Goal: Entertainment & Leisure: Consume media (video, audio)

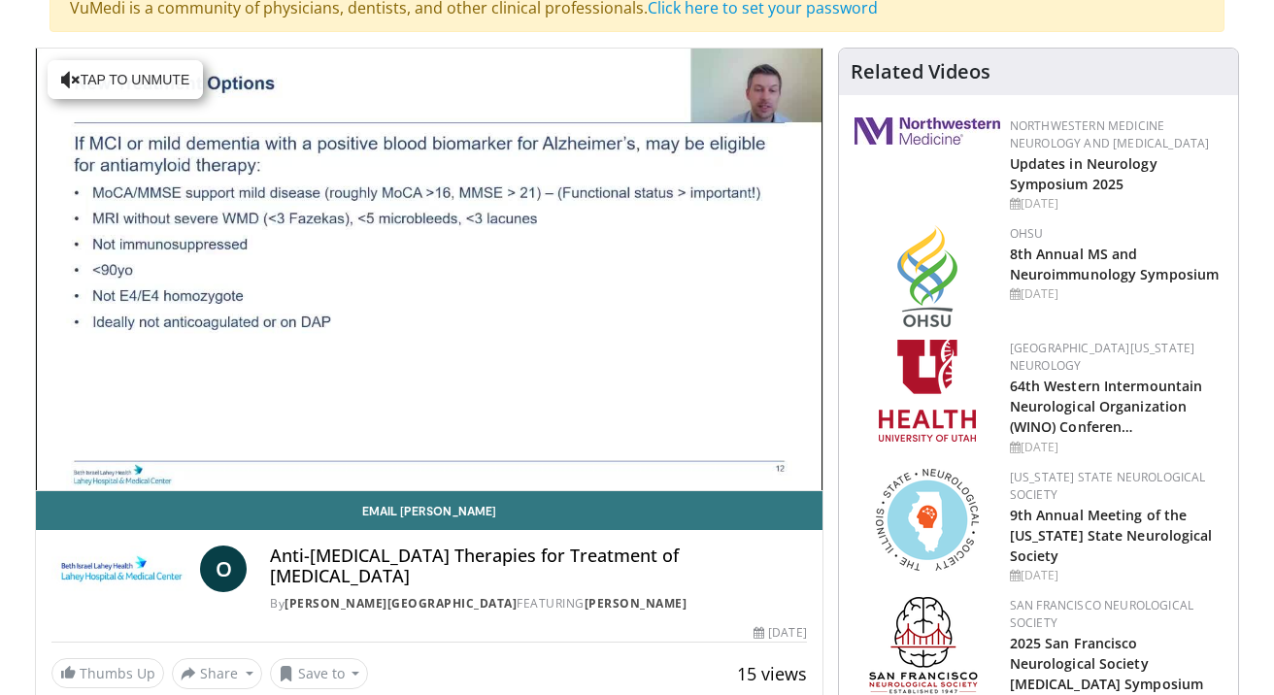
scroll to position [183, 0]
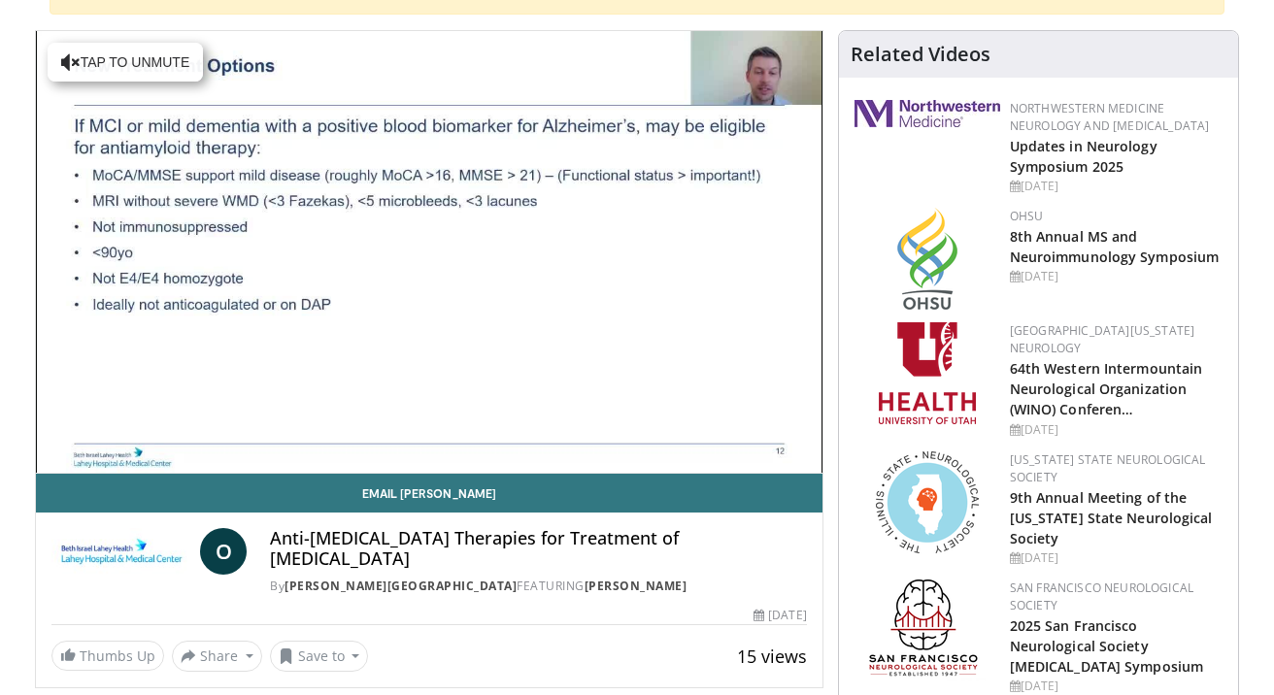
click at [429, 251] on span "Video Player" at bounding box center [429, 251] width 0 height 0
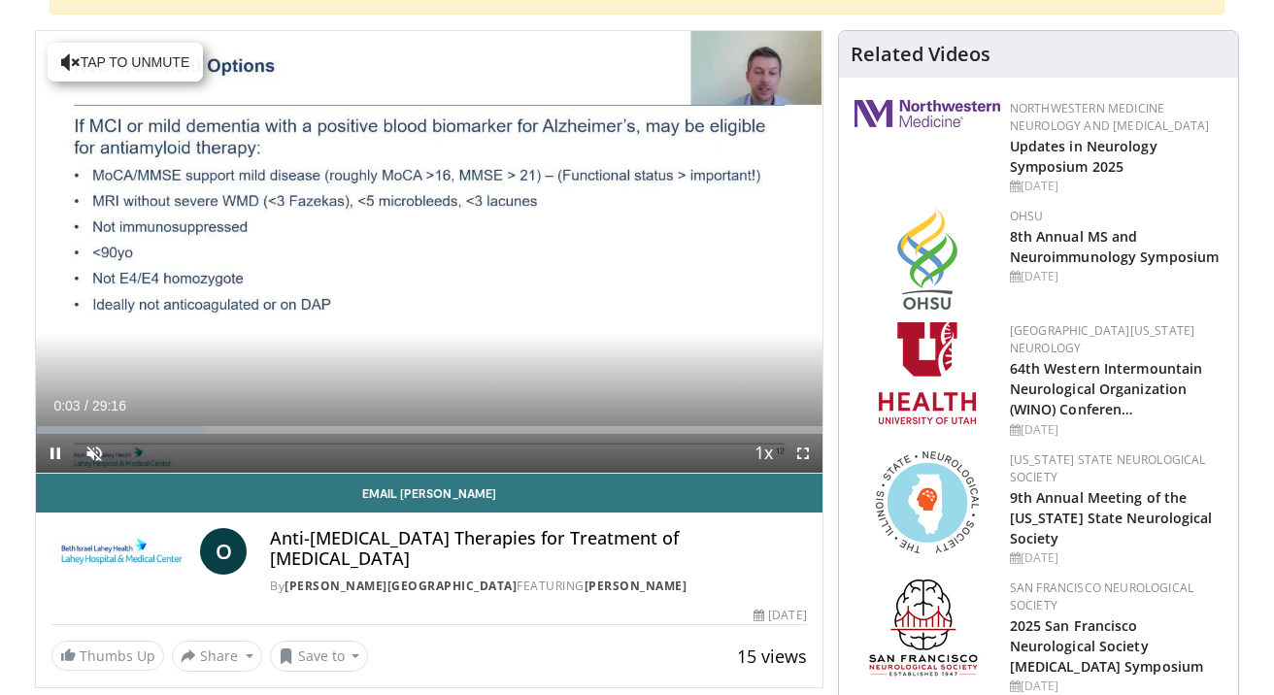
click at [801, 451] on span "Video Player" at bounding box center [802, 453] width 39 height 39
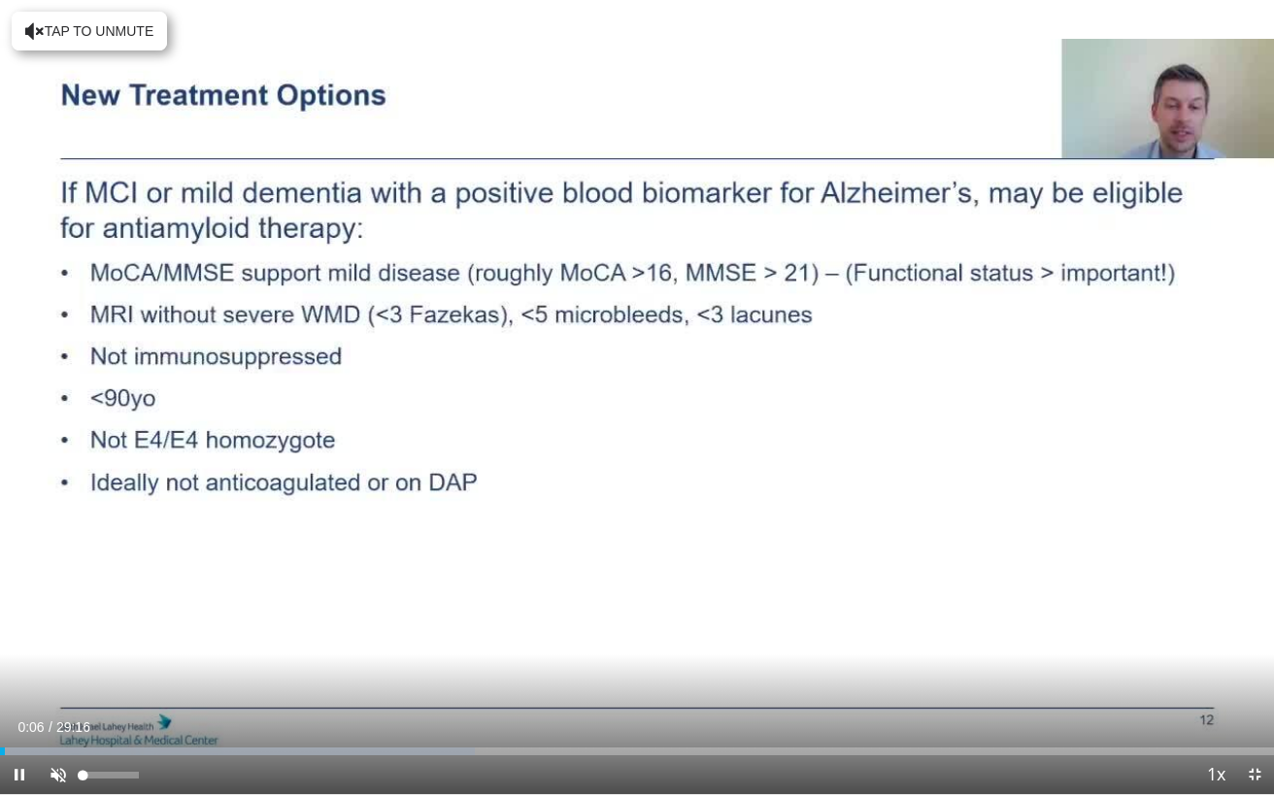
click at [57, 694] on span "Video Player" at bounding box center [58, 774] width 39 height 39
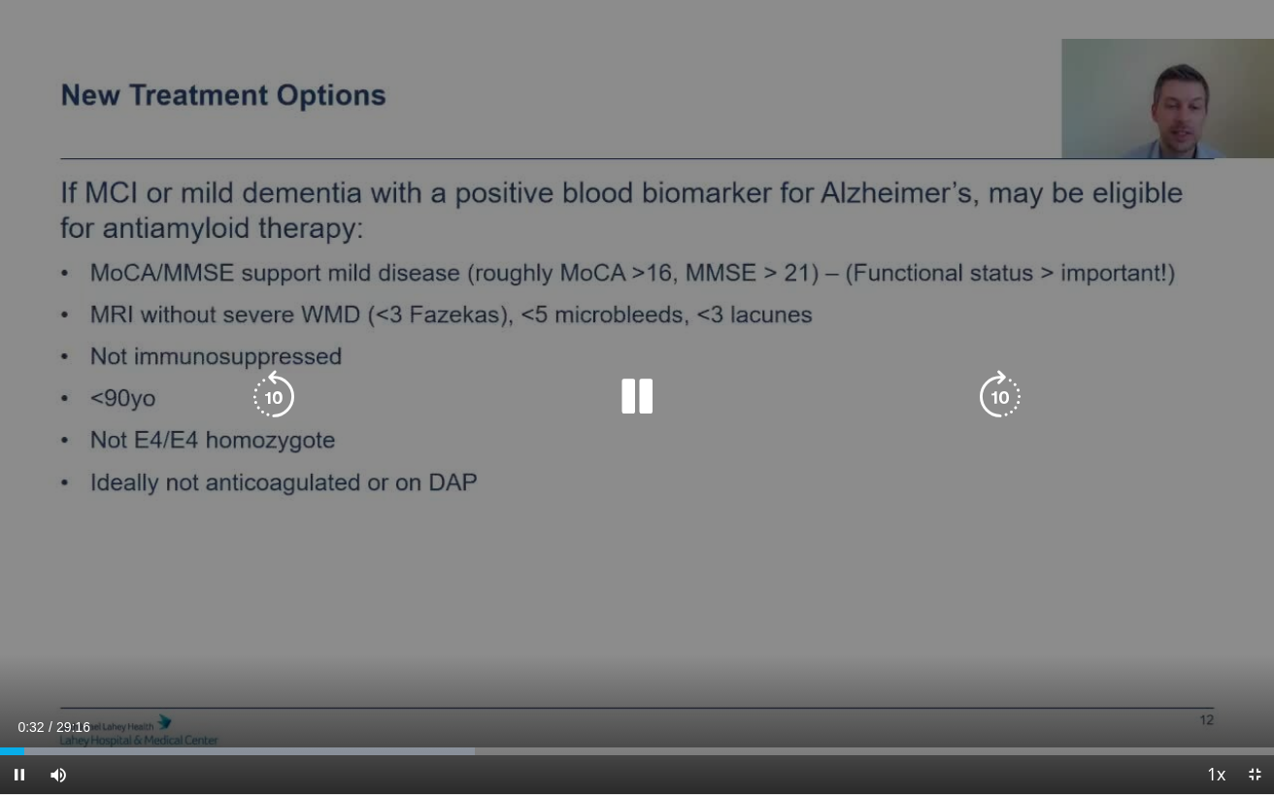
click at [998, 385] on icon "Video Player" at bounding box center [1000, 397] width 54 height 54
click at [999, 390] on icon "Video Player" at bounding box center [1000, 397] width 54 height 54
click at [1000, 390] on icon "Video Player" at bounding box center [1000, 397] width 54 height 54
click at [1001, 388] on icon "Video Player" at bounding box center [1000, 397] width 54 height 54
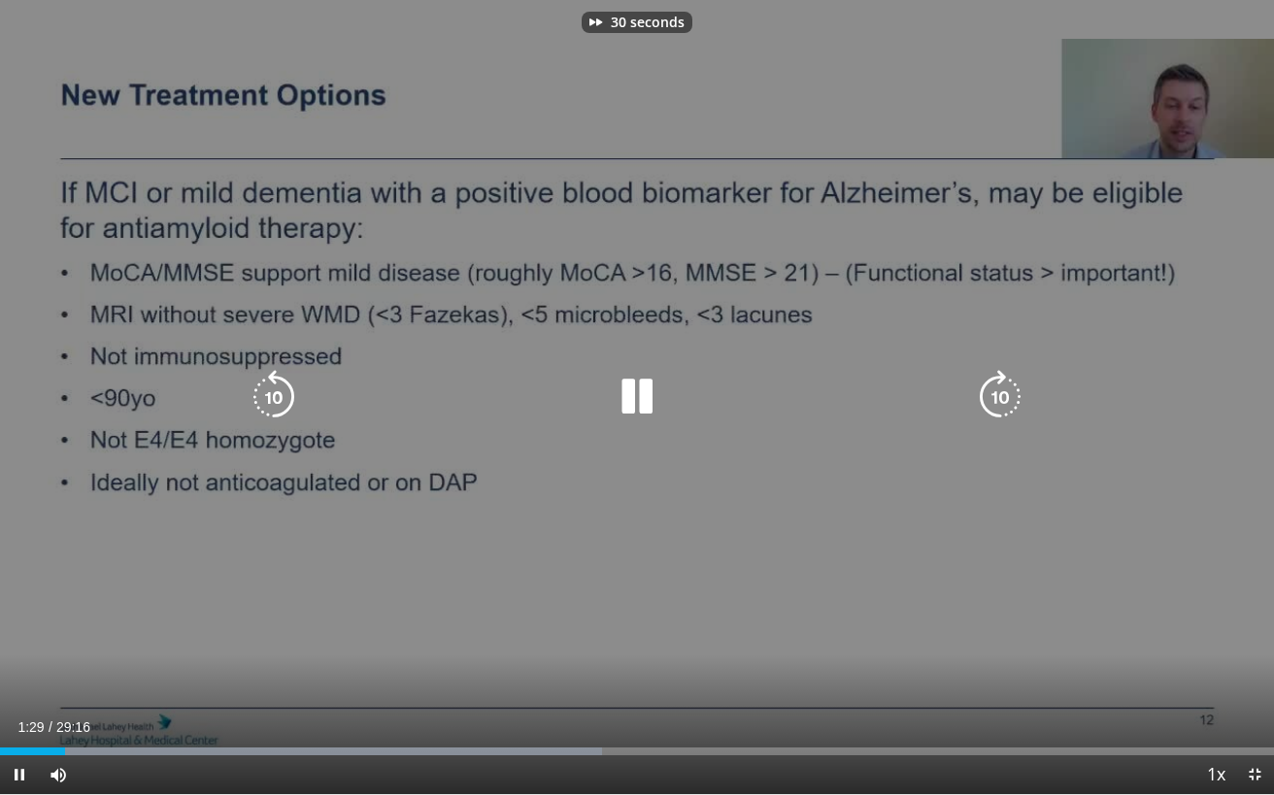
click at [1001, 388] on icon "Video Player" at bounding box center [1000, 397] width 54 height 54
click at [1004, 389] on icon "Video Player" at bounding box center [1000, 397] width 54 height 54
click at [1005, 389] on icon "Video Player" at bounding box center [1000, 397] width 54 height 54
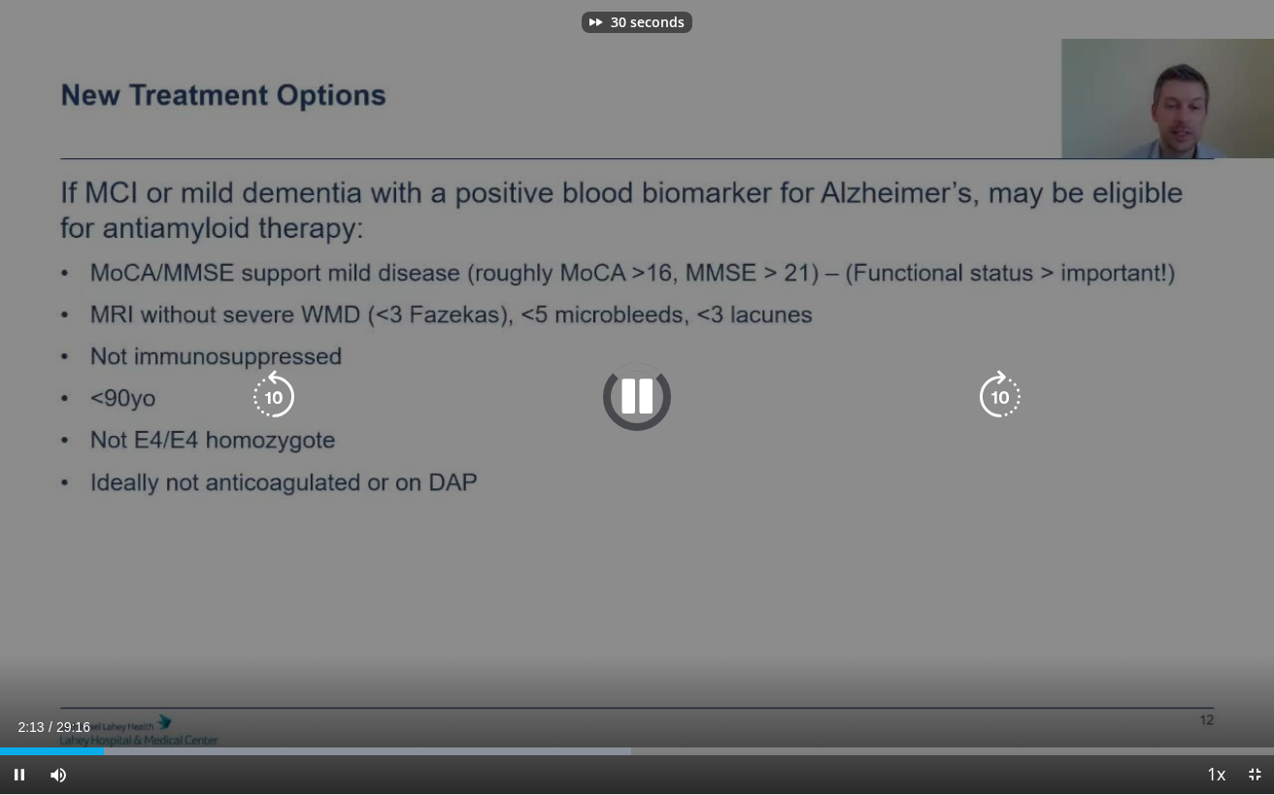
click at [1005, 389] on icon "Video Player" at bounding box center [1000, 397] width 54 height 54
click at [1008, 399] on icon "Video Player" at bounding box center [1000, 397] width 54 height 54
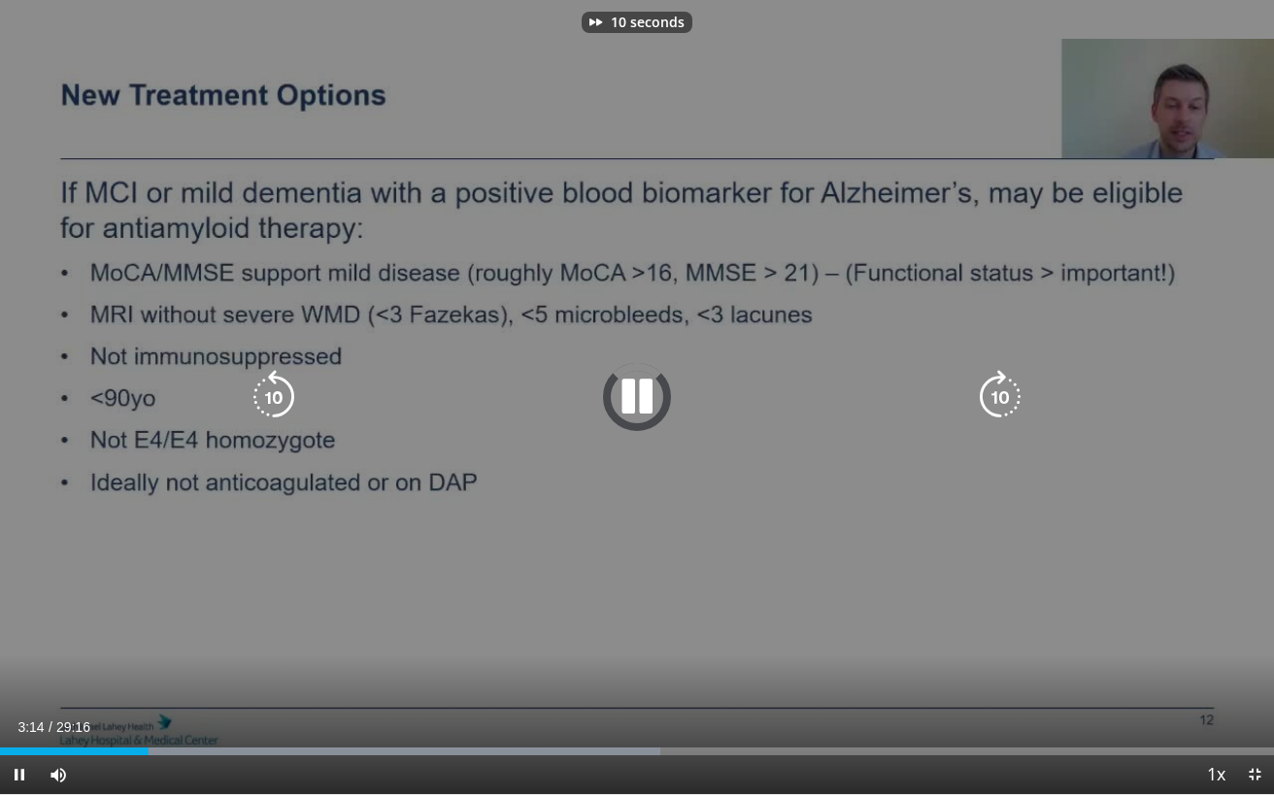
click at [1008, 399] on icon "Video Player" at bounding box center [1000, 397] width 54 height 54
click at [998, 401] on icon "Video Player" at bounding box center [1000, 397] width 54 height 54
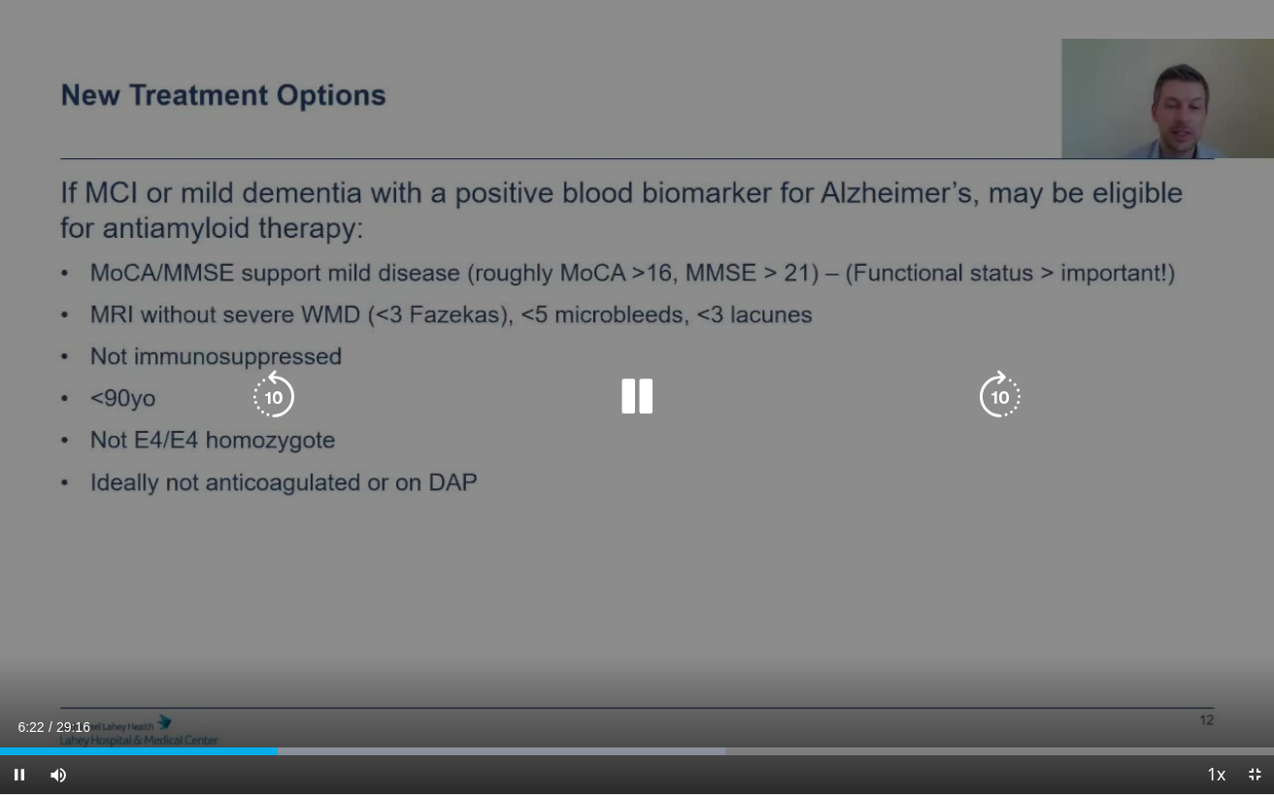
click at [1000, 402] on icon "Video Player" at bounding box center [1000, 397] width 54 height 54
click at [1001, 403] on icon "Video Player" at bounding box center [1000, 397] width 54 height 54
click at [1003, 402] on icon "Video Player" at bounding box center [1000, 397] width 54 height 54
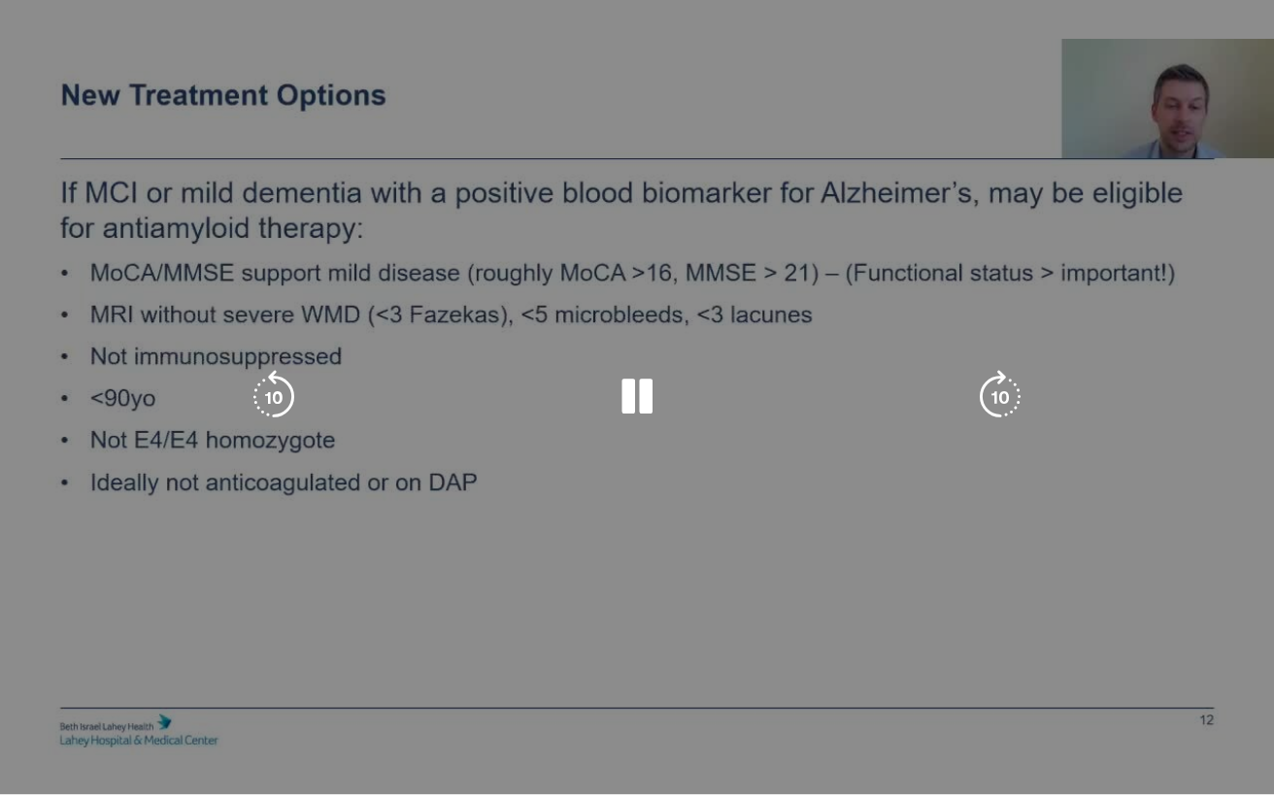
click at [1005, 391] on icon "Video Player" at bounding box center [1000, 397] width 54 height 54
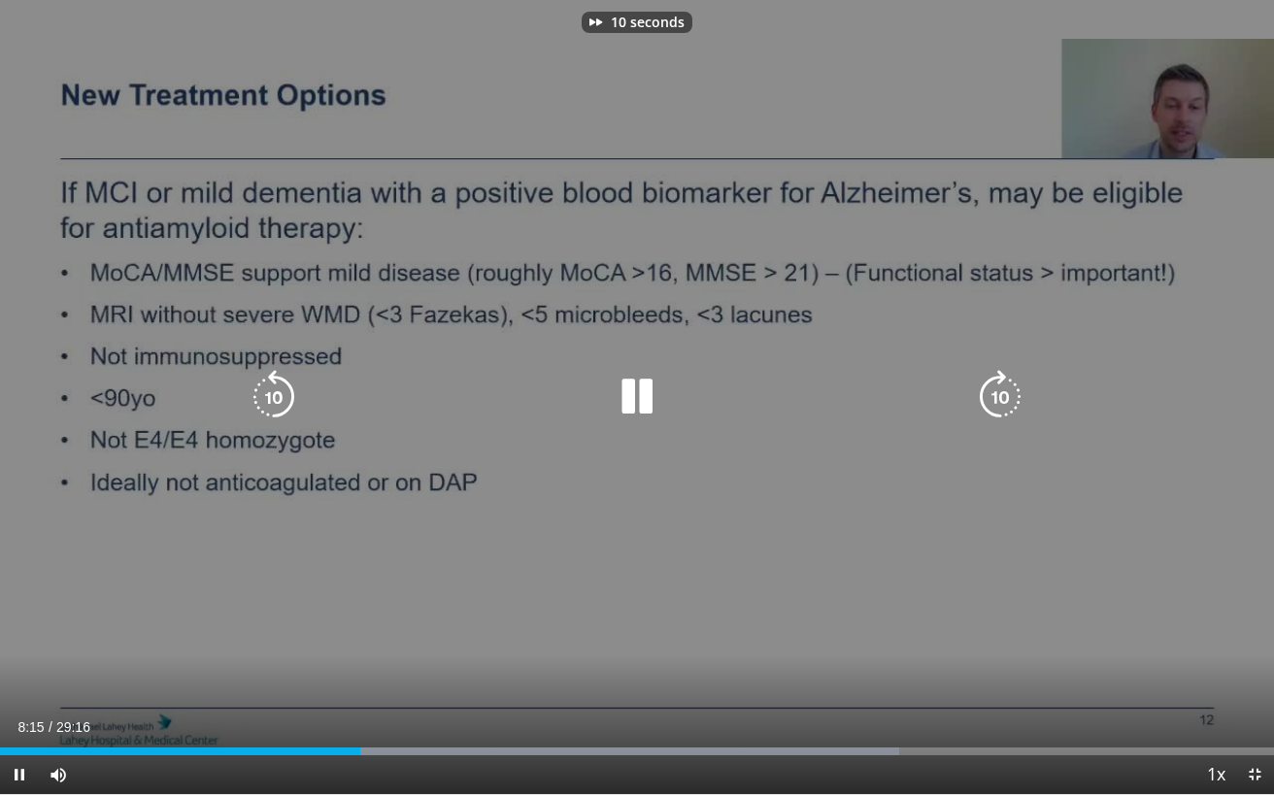
click at [1006, 391] on icon "Video Player" at bounding box center [1000, 397] width 54 height 54
click at [1002, 405] on icon "Video Player" at bounding box center [1000, 397] width 54 height 54
click at [1003, 401] on icon "Video Player" at bounding box center [1000, 397] width 54 height 54
click at [1002, 398] on icon "Video Player" at bounding box center [1000, 397] width 54 height 54
click at [1001, 397] on icon "Video Player" at bounding box center [1000, 397] width 54 height 54
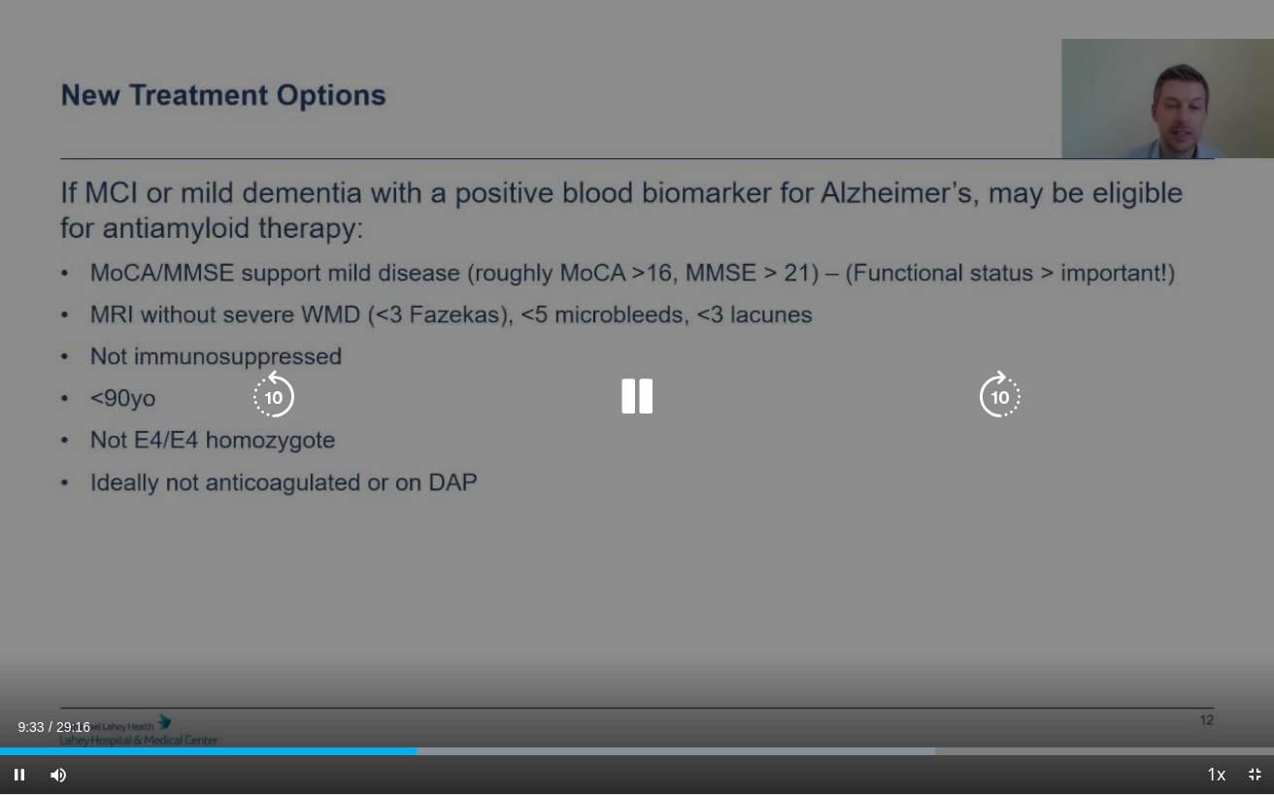
click at [1001, 397] on icon "Video Player" at bounding box center [1000, 397] width 54 height 54
click at [1002, 398] on icon "Video Player" at bounding box center [1000, 397] width 54 height 54
click at [996, 398] on icon "Video Player" at bounding box center [1000, 397] width 54 height 54
click at [1003, 398] on icon "Video Player" at bounding box center [1000, 397] width 54 height 54
click at [1004, 398] on icon "Video Player" at bounding box center [1000, 397] width 54 height 54
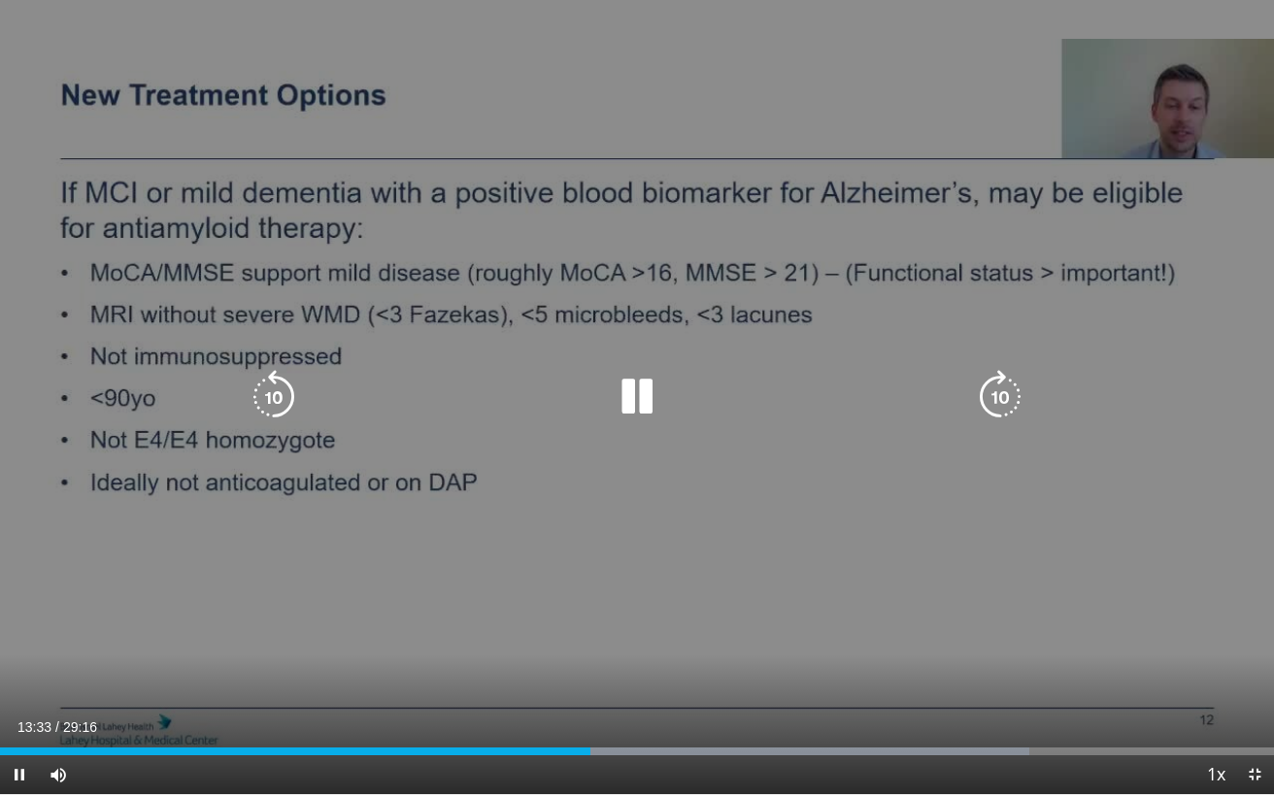
click at [1005, 398] on icon "Video Player" at bounding box center [1000, 397] width 54 height 54
click at [999, 396] on icon "Video Player" at bounding box center [1000, 397] width 54 height 54
click at [999, 395] on icon "Video Player" at bounding box center [1000, 397] width 54 height 54
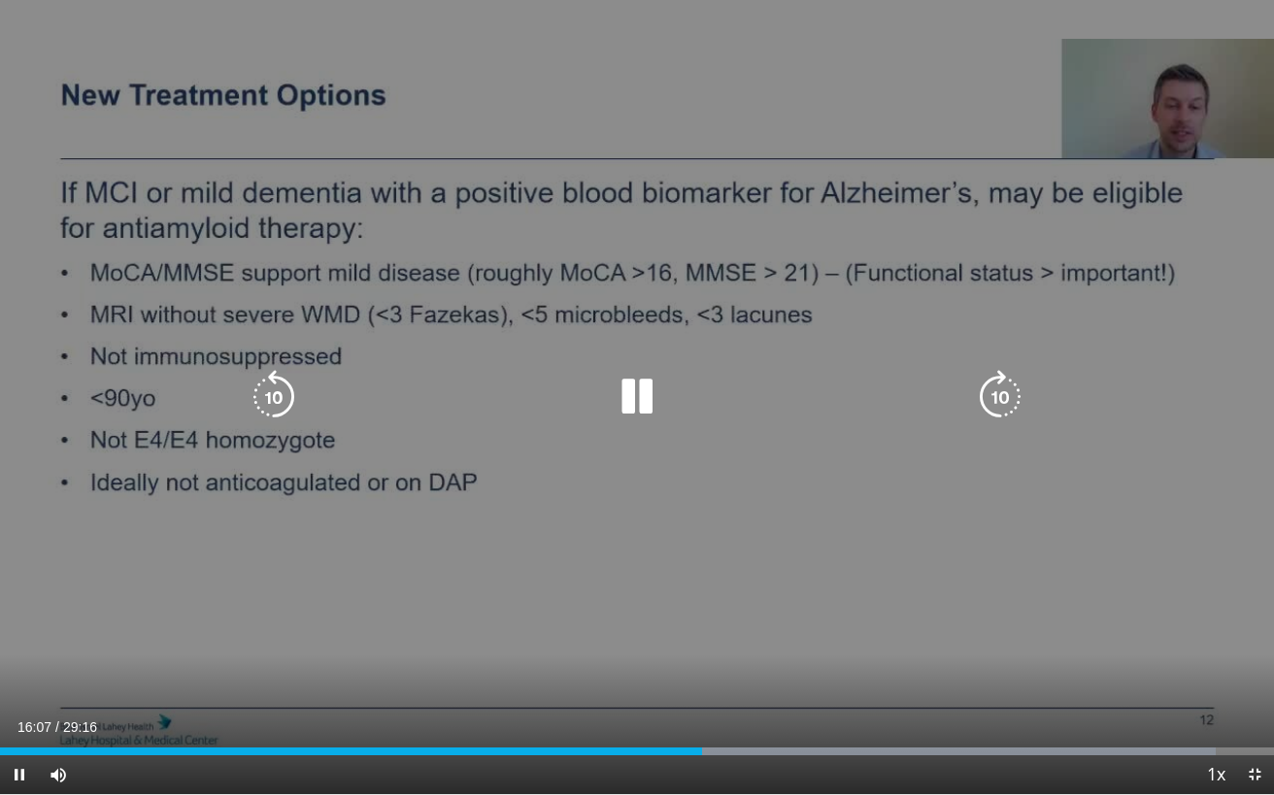
click at [1001, 392] on icon "Video Player" at bounding box center [1000, 397] width 54 height 54
click at [1002, 391] on icon "Video Player" at bounding box center [1000, 397] width 54 height 54
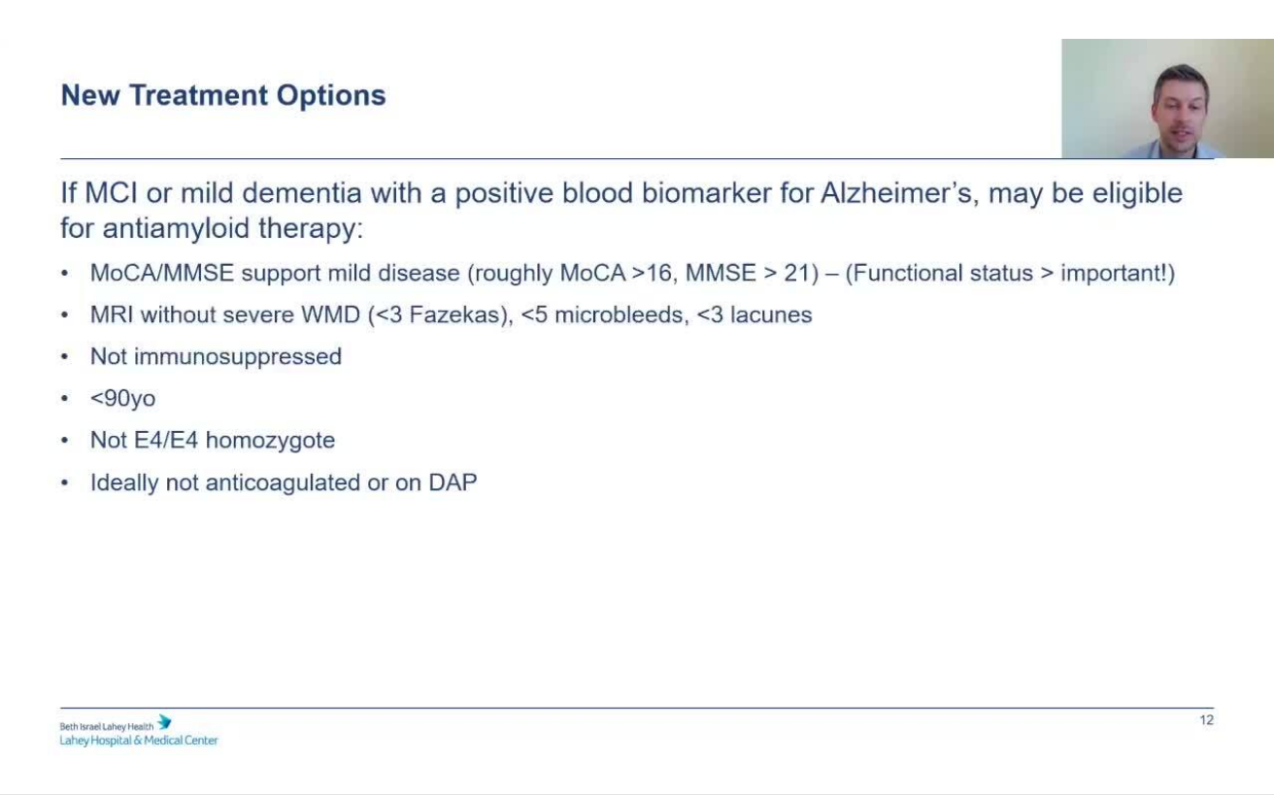
click at [1002, 391] on div "10 seconds Tap to unmute" at bounding box center [637, 397] width 1274 height 794
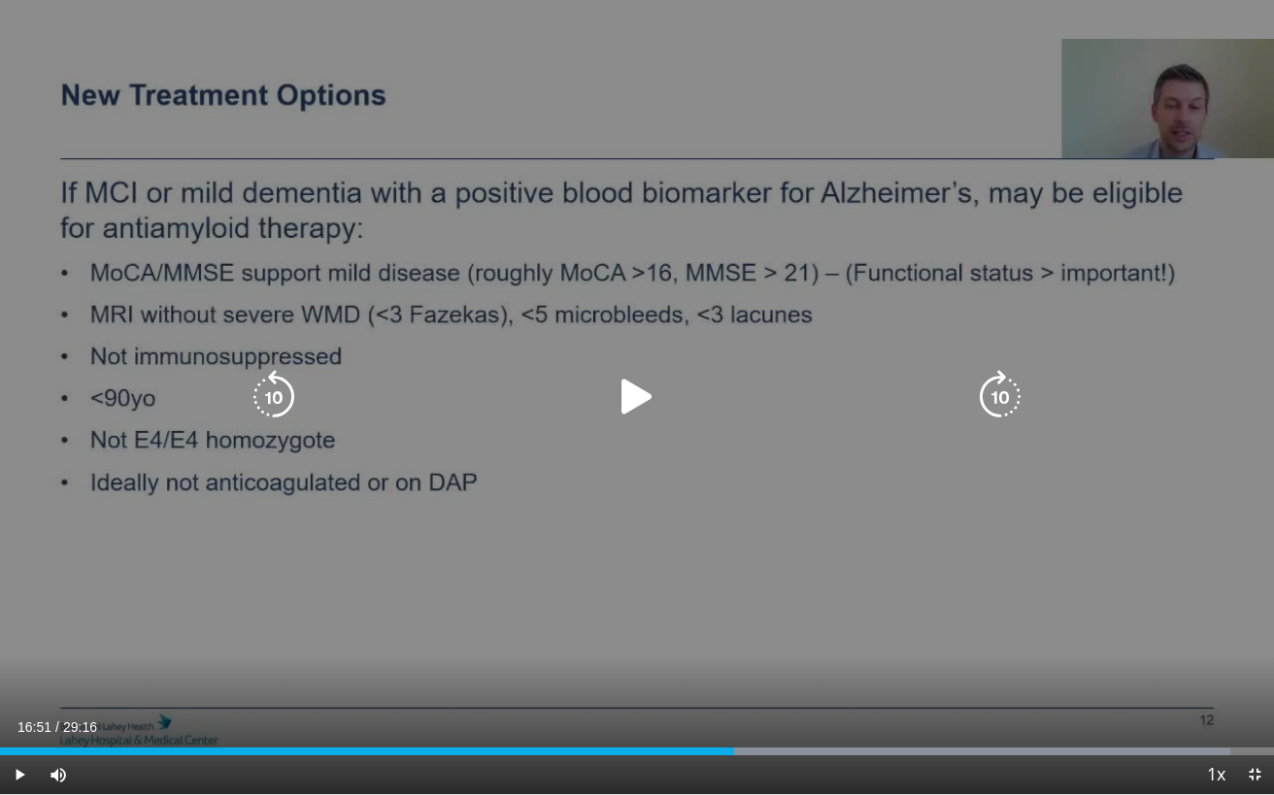
click at [964, 463] on div "10 seconds Tap to unmute" at bounding box center [637, 397] width 1274 height 794
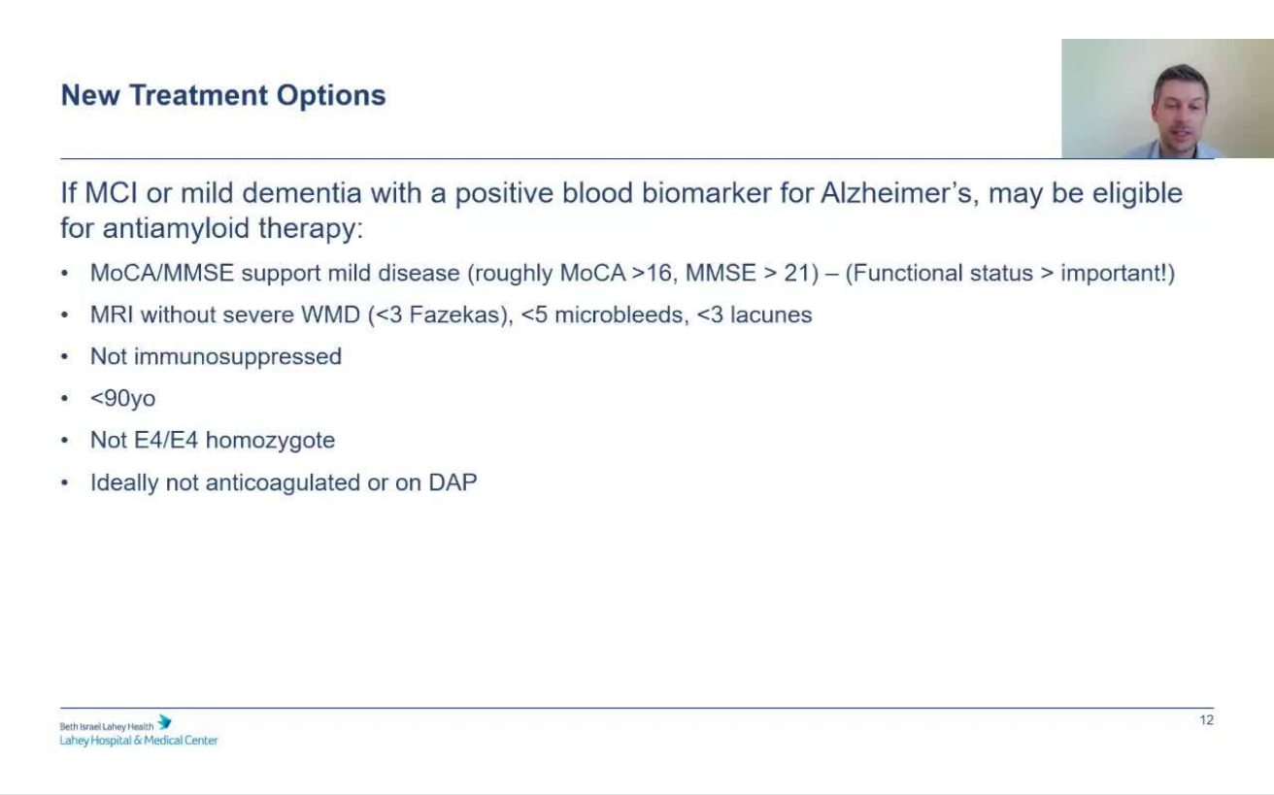
click at [1001, 401] on div "10 seconds Tap to unmute" at bounding box center [637, 397] width 1274 height 794
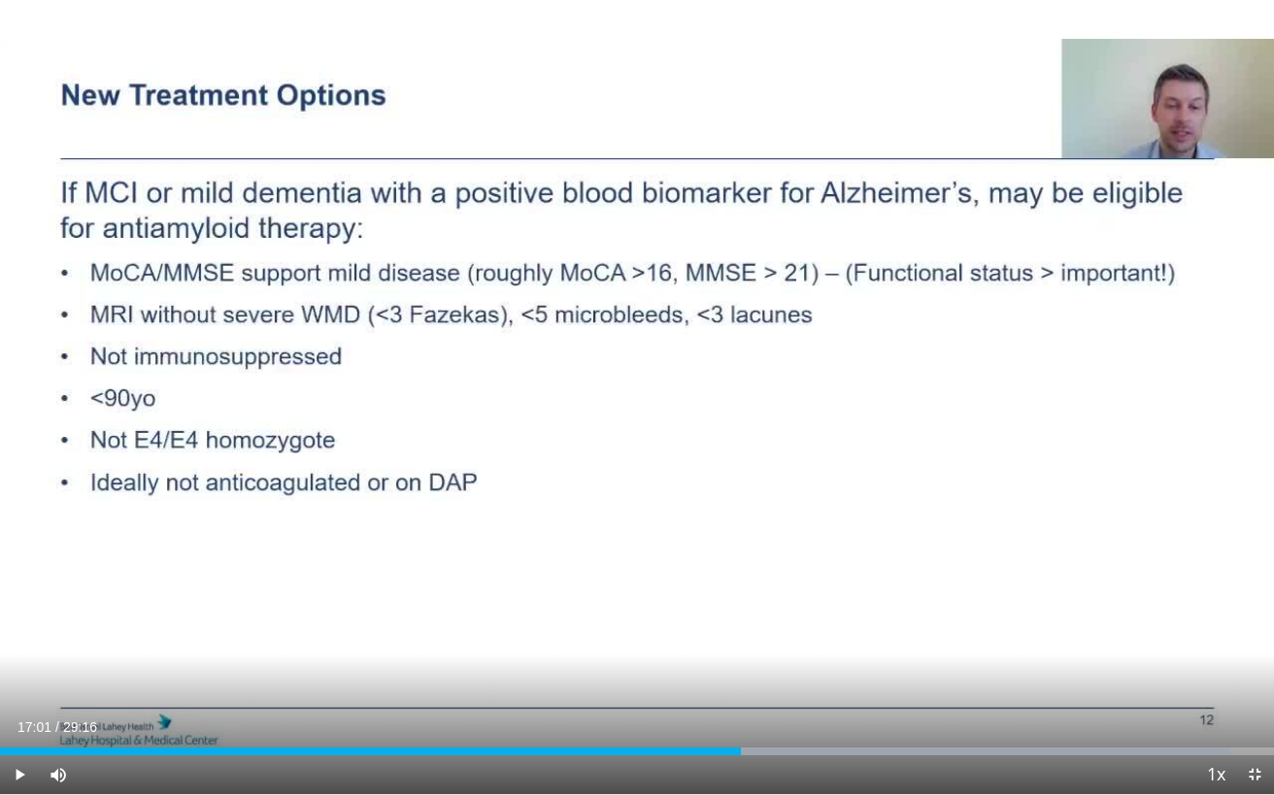
click at [1001, 401] on div "10 seconds Tap to unmute" at bounding box center [637, 397] width 1274 height 794
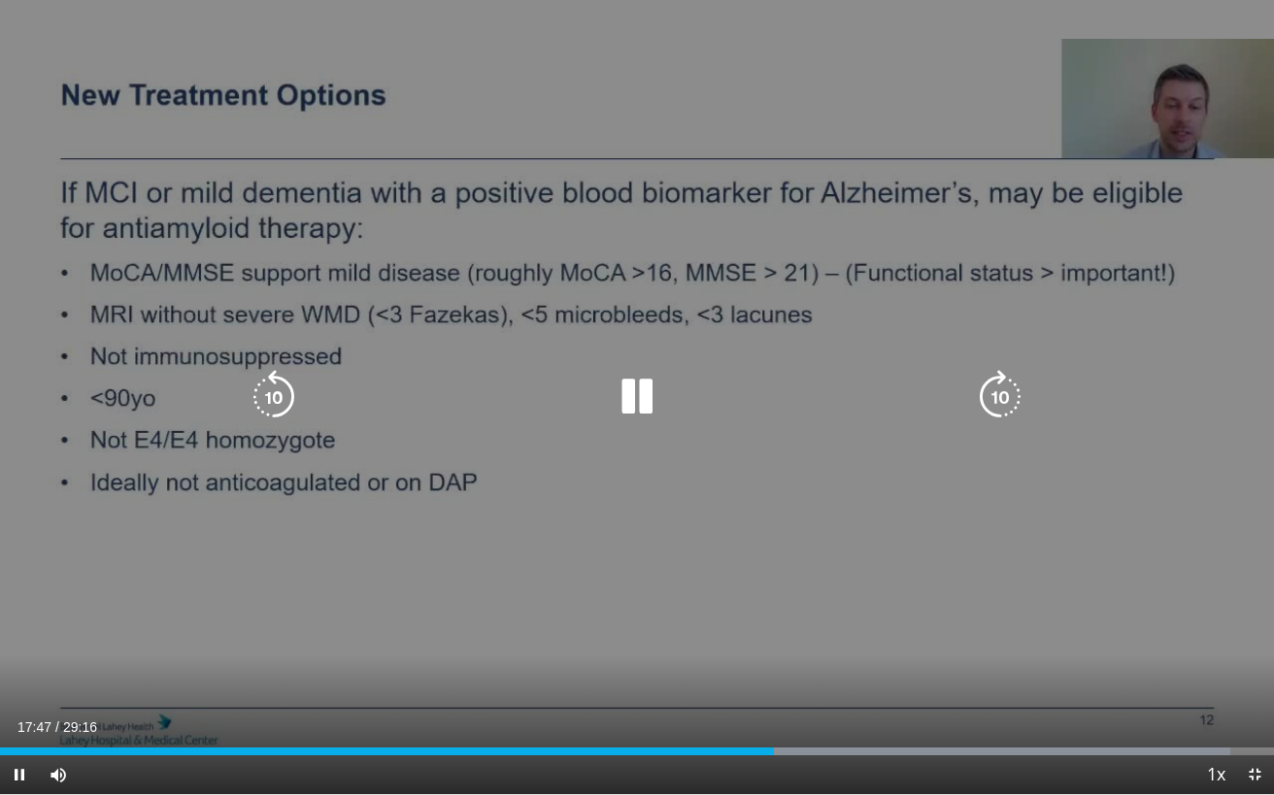
click at [1000, 392] on icon "Video Player" at bounding box center [1000, 397] width 54 height 54
click at [1001, 390] on icon "Video Player" at bounding box center [1000, 397] width 54 height 54
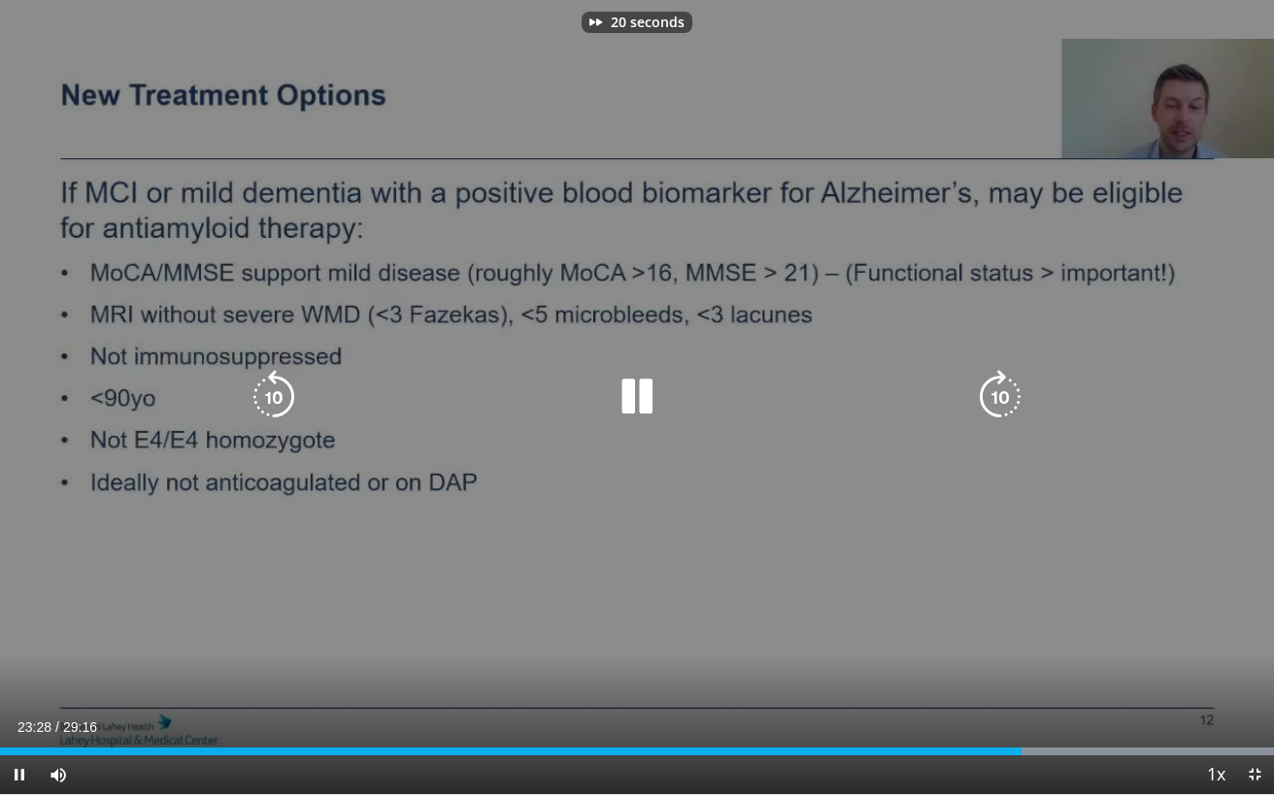
click at [1001, 390] on icon "Video Player" at bounding box center [1000, 397] width 54 height 54
click at [1001, 388] on icon "Video Player" at bounding box center [1000, 397] width 54 height 54
click at [999, 389] on icon "Video Player" at bounding box center [1000, 397] width 54 height 54
click at [1006, 399] on icon "Video Player" at bounding box center [1000, 397] width 54 height 54
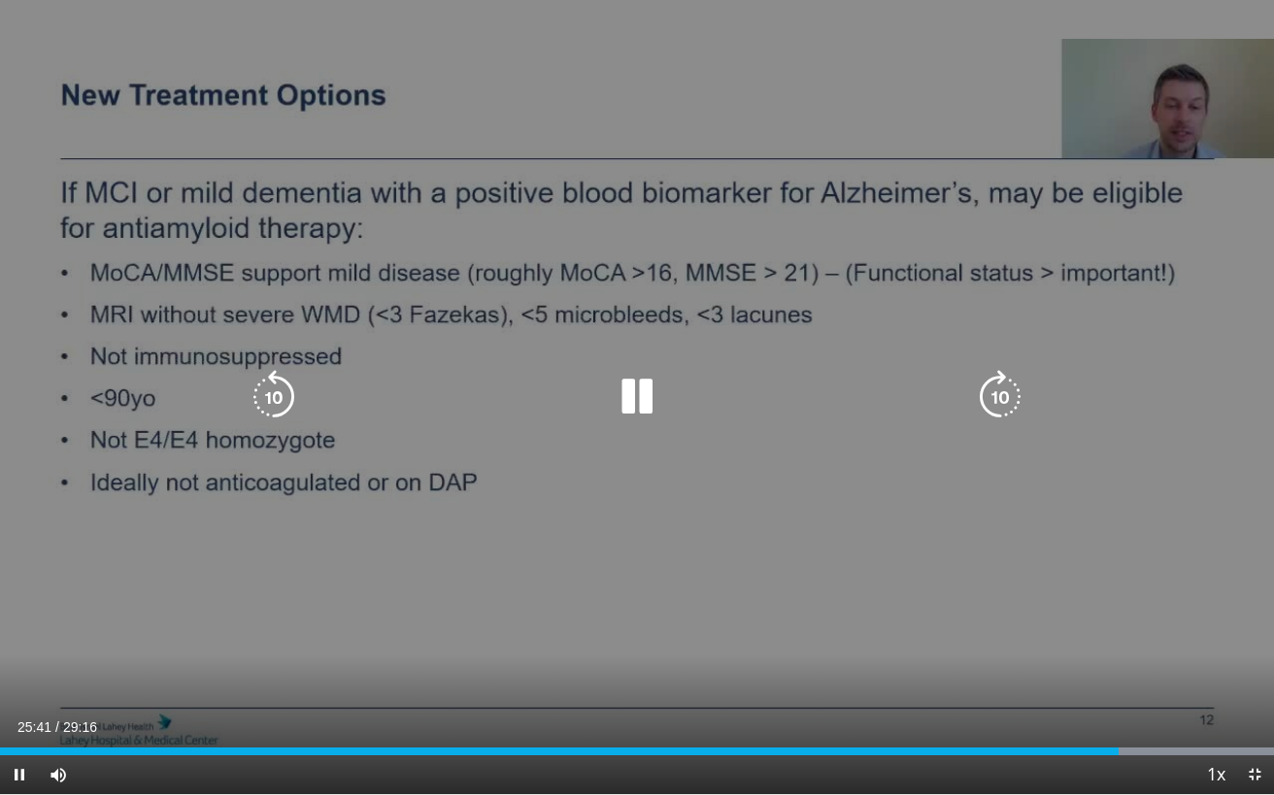
click at [1006, 399] on div "10 seconds Tap to unmute" at bounding box center [637, 397] width 1274 height 794
click at [627, 392] on icon "Video Player" at bounding box center [637, 397] width 54 height 54
click at [1004, 406] on icon "Video Player" at bounding box center [1000, 397] width 54 height 54
click at [1004, 403] on icon "Video Player" at bounding box center [1000, 397] width 54 height 54
click at [1002, 407] on icon "Video Player" at bounding box center [1000, 397] width 54 height 54
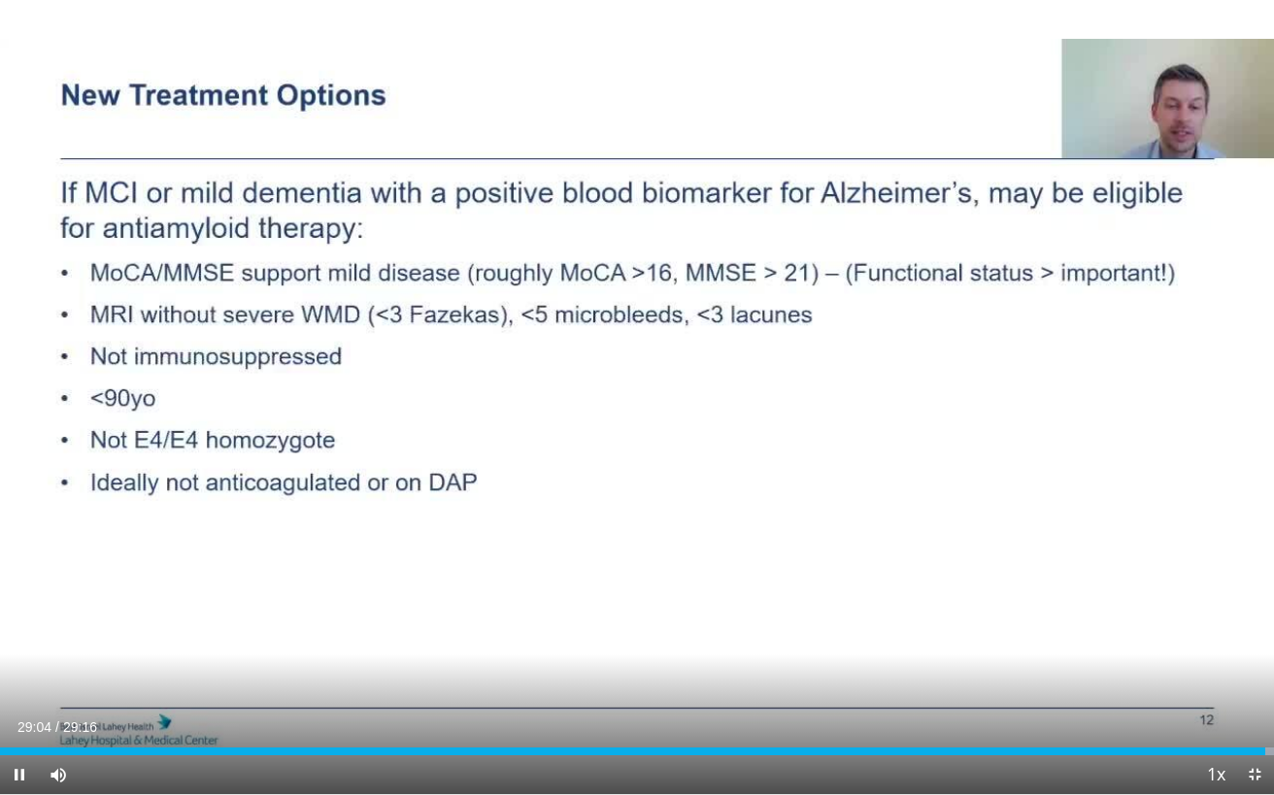
click at [1258, 694] on span "Video Player" at bounding box center [1254, 774] width 39 height 39
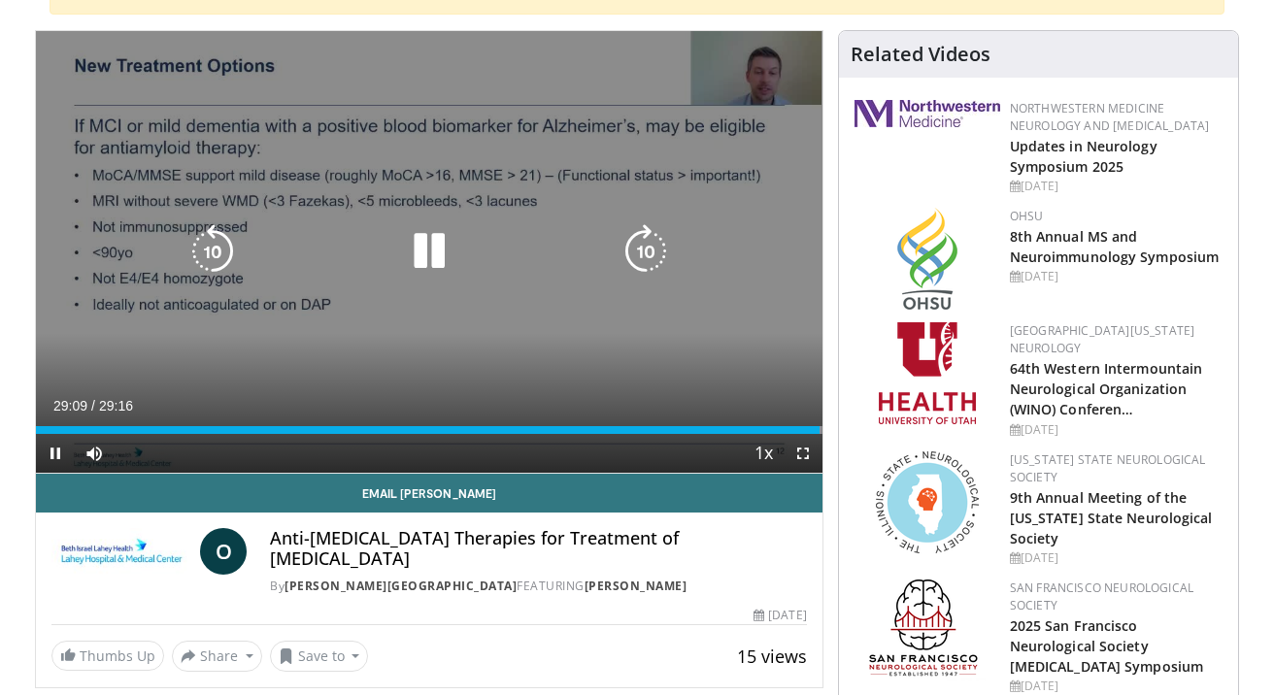
click at [425, 257] on icon "Video Player" at bounding box center [429, 251] width 54 height 54
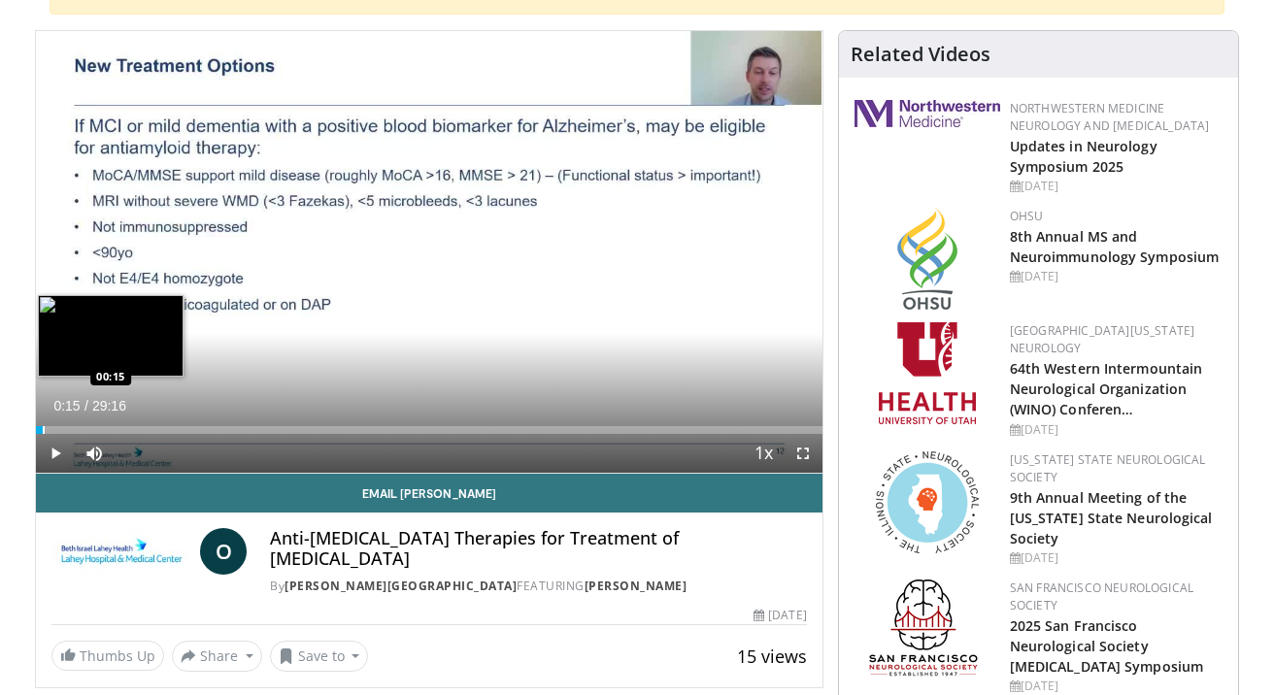
drag, startPoint x: 816, startPoint y: 429, endPoint x: 45, endPoint y: 433, distance: 770.9
click at [45, 433] on div "Loaded : 0.00% 00:15 00:15" at bounding box center [429, 430] width 786 height 8
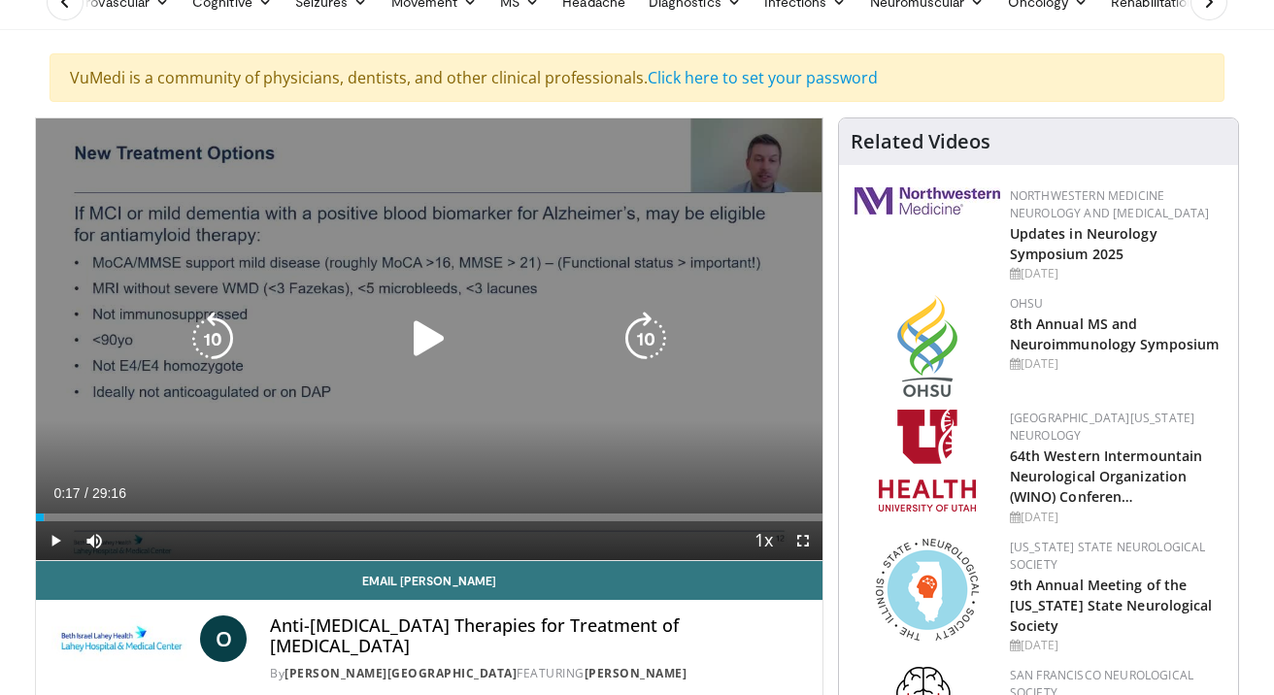
scroll to position [104, 0]
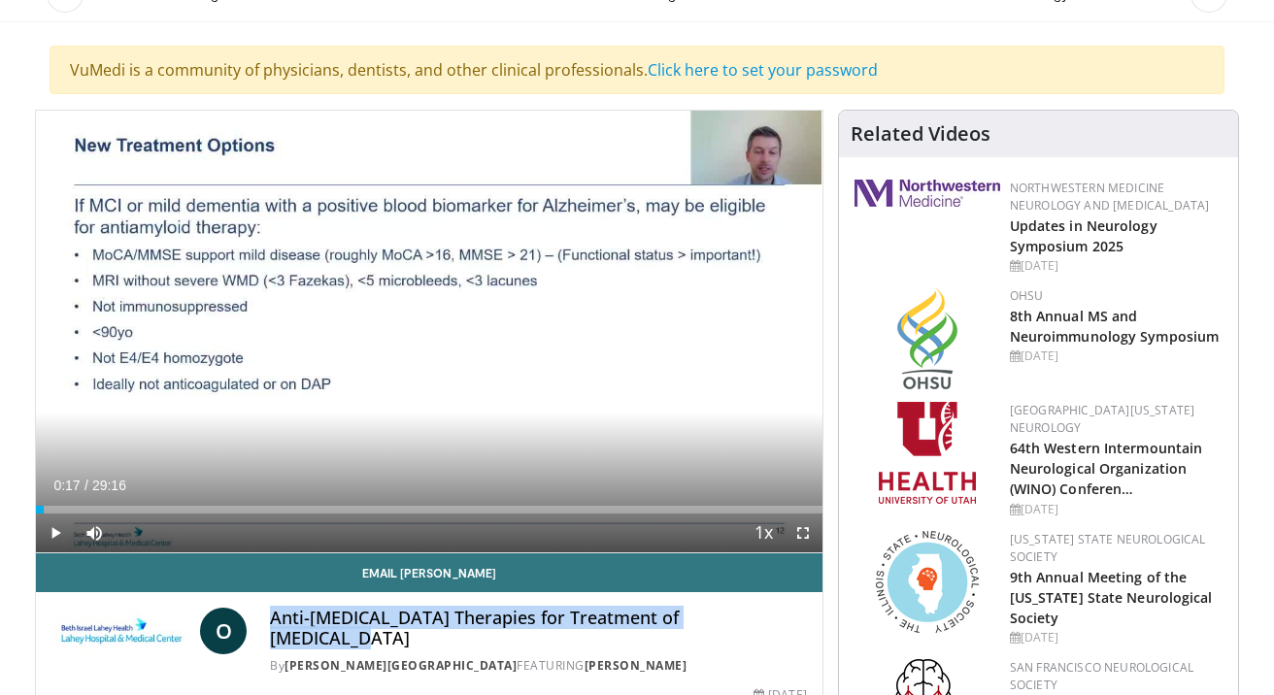
drag, startPoint x: 768, startPoint y: 617, endPoint x: 272, endPoint y: 616, distance: 496.1
click at [272, 616] on div "O Anti-[MEDICAL_DATA] Therapies for Treatment of [MEDICAL_DATA] By [PERSON_NAME…" at bounding box center [428, 641] width 755 height 67
